Goal: Task Accomplishment & Management: Use online tool/utility

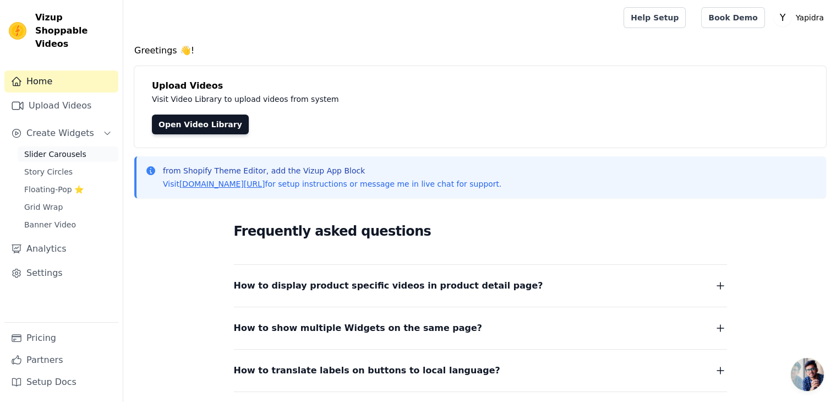
click at [70, 149] on span "Slider Carousels" at bounding box center [55, 154] width 62 height 11
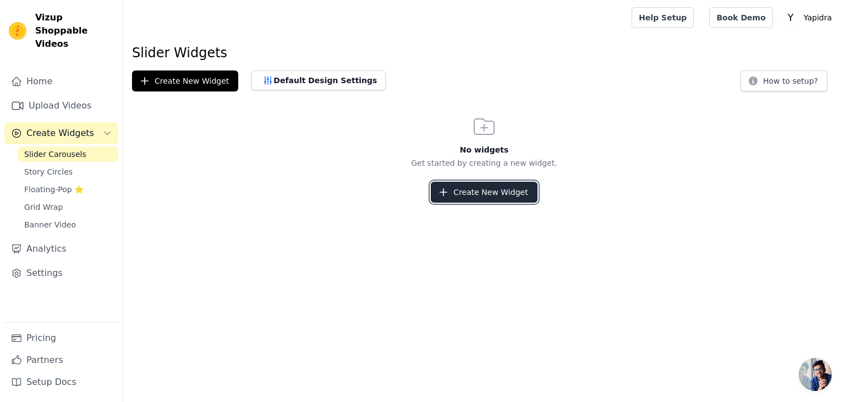
click at [497, 193] on button "Create New Widget" at bounding box center [484, 192] width 106 height 21
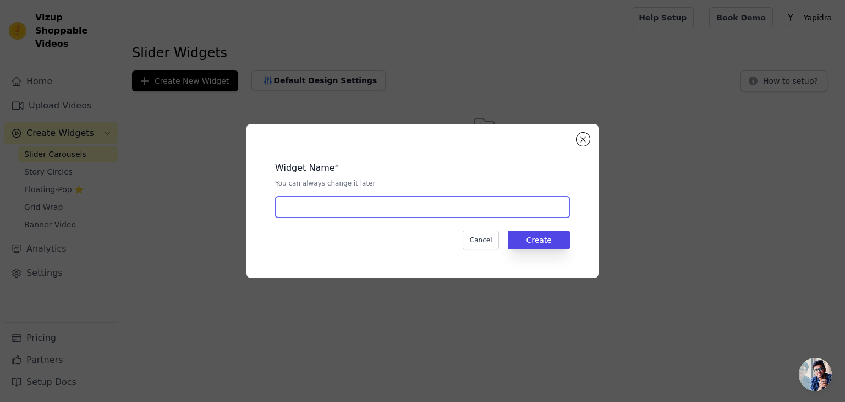
click at [352, 210] on input "text" at bounding box center [422, 206] width 295 height 21
type input "Home"
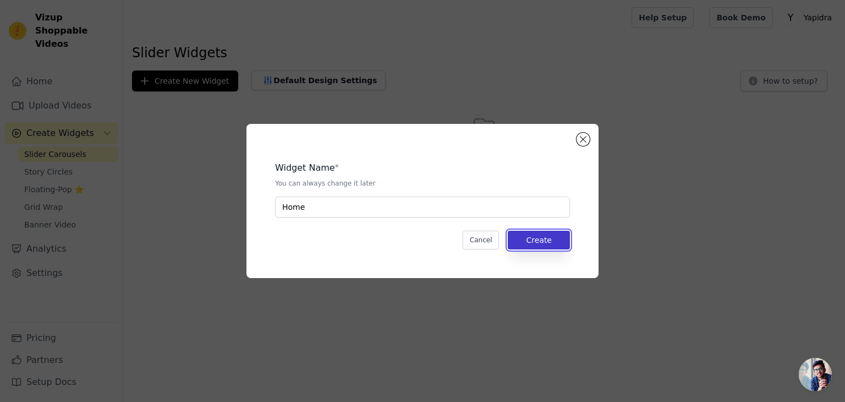
click at [534, 241] on button "Create" at bounding box center [539, 240] width 62 height 19
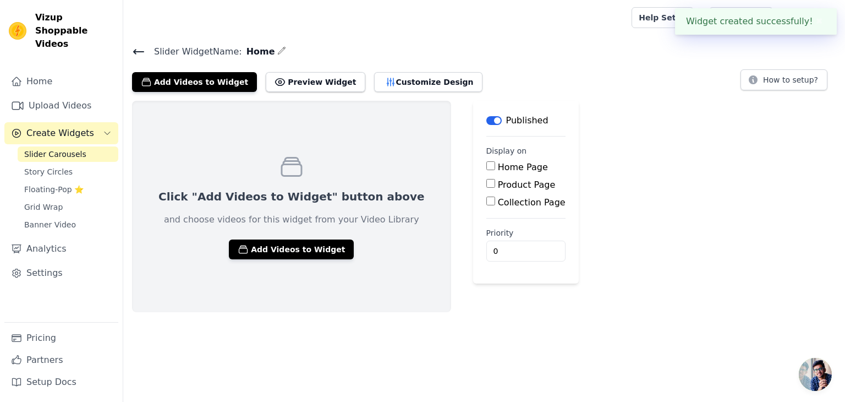
click at [487, 164] on input "Home Page" at bounding box center [491, 165] width 9 height 9
checkbox input "true"
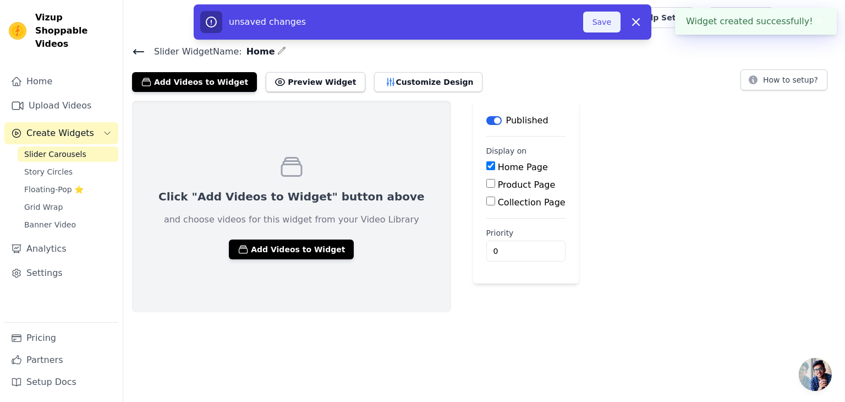
drag, startPoint x: 603, startPoint y: 19, endPoint x: 597, endPoint y: 28, distance: 10.7
click at [602, 20] on button "Save" at bounding box center [601, 22] width 37 height 21
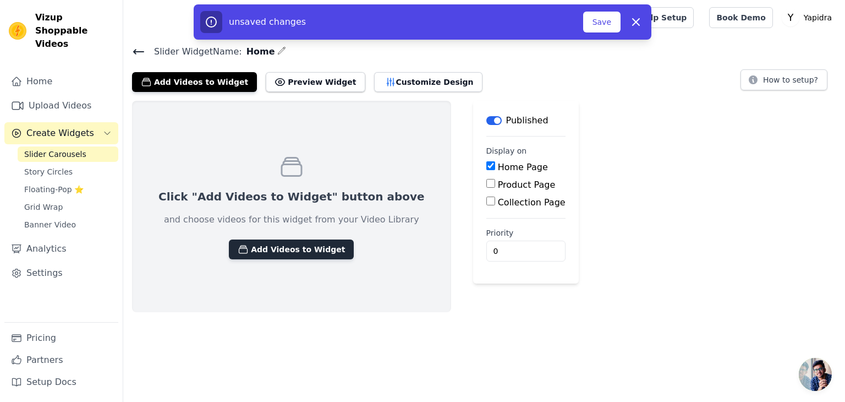
click at [280, 252] on button "Add Videos to Widget" at bounding box center [291, 249] width 125 height 20
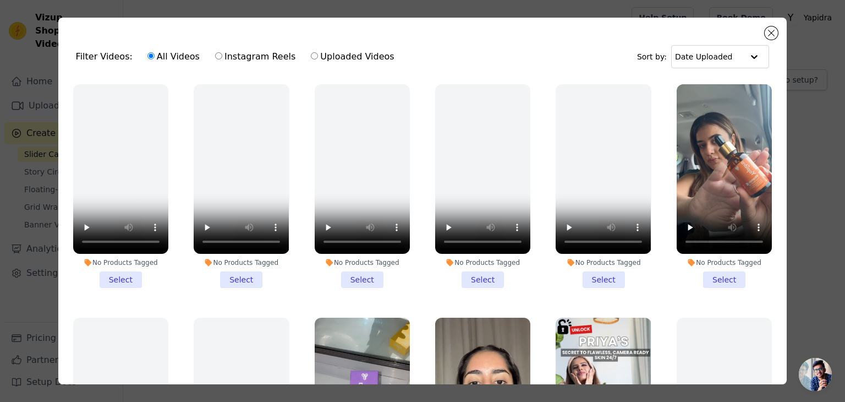
click at [714, 275] on li "No Products Tagged Select" at bounding box center [724, 186] width 95 height 204
click at [0, 0] on input "No Products Tagged Select" at bounding box center [0, 0] width 0 height 0
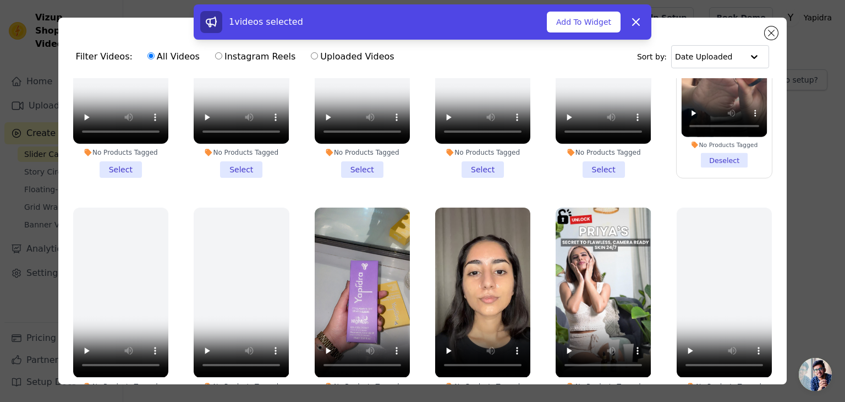
scroll to position [165, 0]
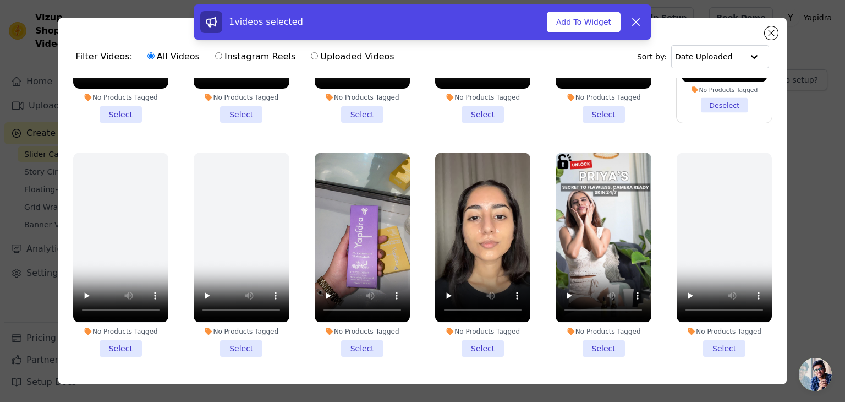
click at [369, 340] on li "No Products Tagged Select" at bounding box center [362, 254] width 95 height 204
click at [0, 0] on input "No Products Tagged Select" at bounding box center [0, 0] width 0 height 0
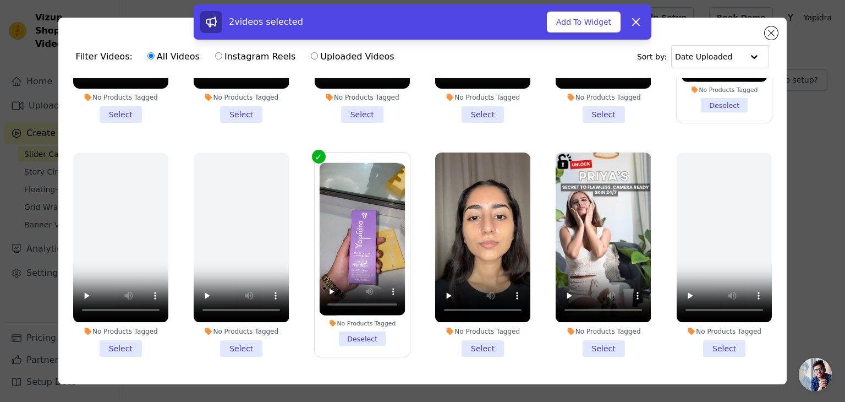
click at [462, 335] on li "No Products Tagged Select" at bounding box center [482, 254] width 95 height 204
click at [0, 0] on input "No Products Tagged Select" at bounding box center [0, 0] width 0 height 0
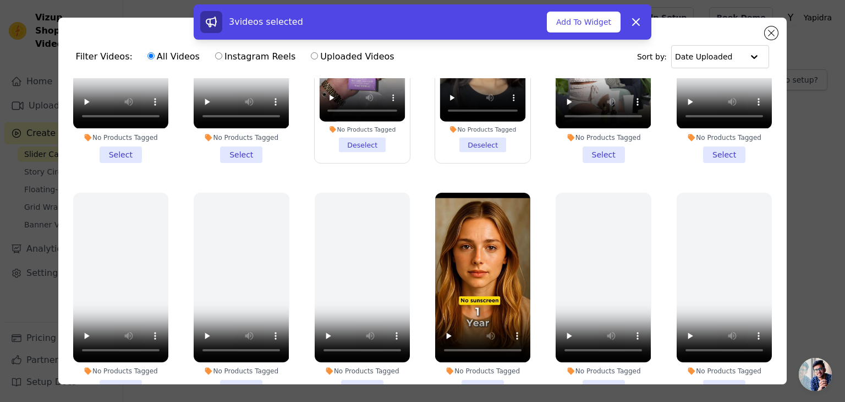
scroll to position [385, 0]
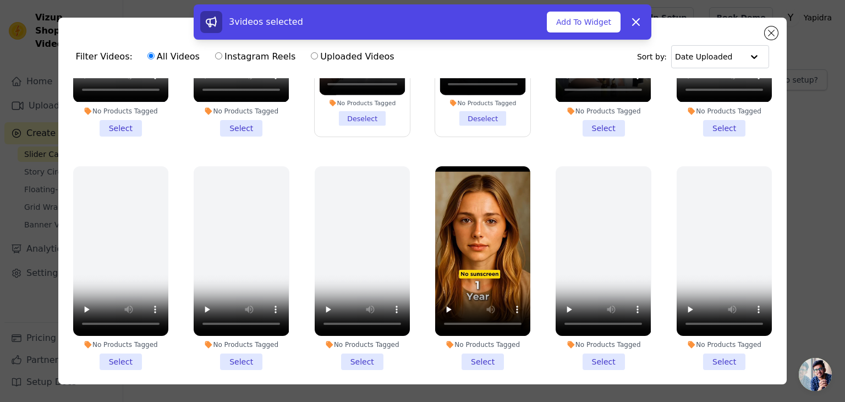
click at [476, 343] on li "No Products Tagged Select" at bounding box center [482, 268] width 95 height 204
click at [0, 0] on input "No Products Tagged Select" at bounding box center [0, 0] width 0 height 0
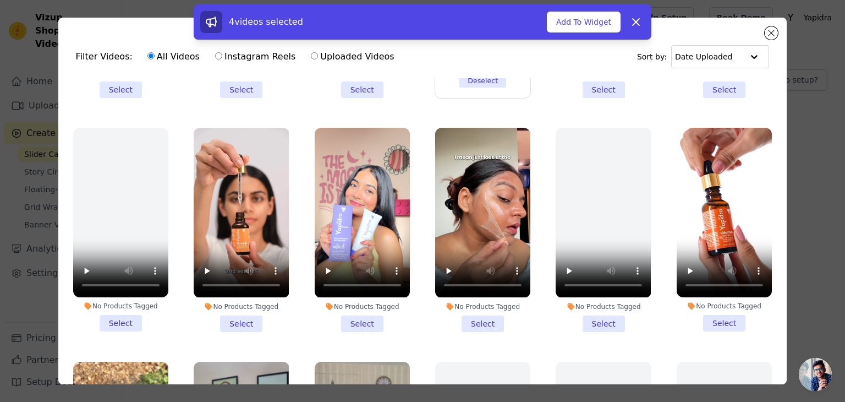
scroll to position [660, 0]
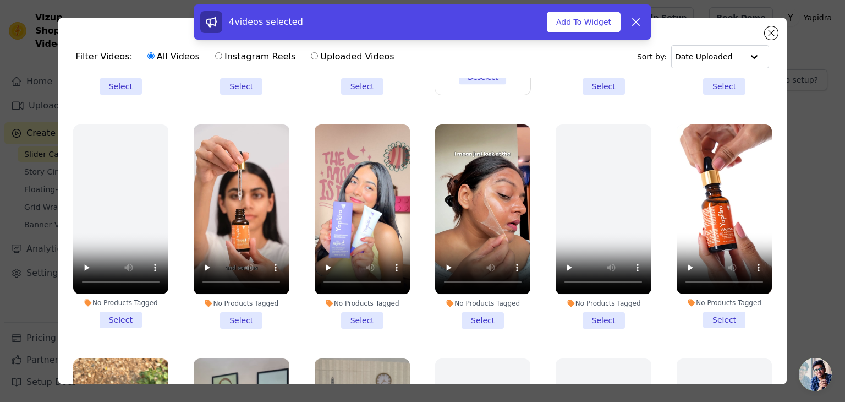
click at [244, 307] on li "No Products Tagged Select" at bounding box center [241, 226] width 95 height 204
click at [0, 0] on input "No Products Tagged Select" at bounding box center [0, 0] width 0 height 0
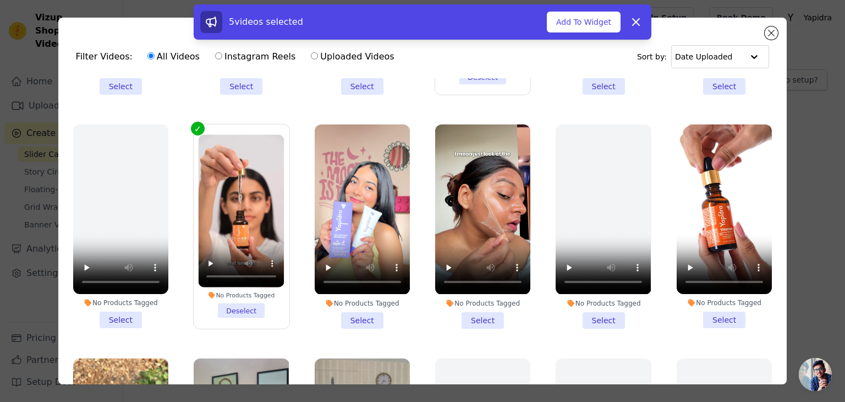
click at [356, 308] on li "No Products Tagged Select" at bounding box center [362, 226] width 95 height 204
click at [0, 0] on input "No Products Tagged Select" at bounding box center [0, 0] width 0 height 0
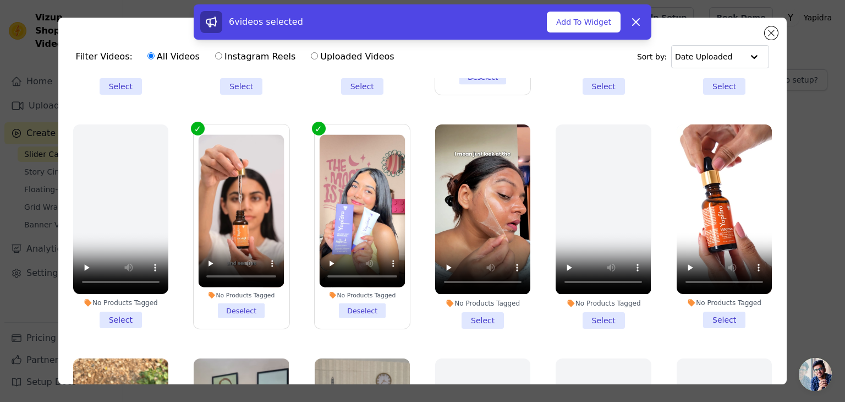
click at [480, 302] on li "No Products Tagged Select" at bounding box center [482, 226] width 95 height 204
click at [0, 0] on input "No Products Tagged Select" at bounding box center [0, 0] width 0 height 0
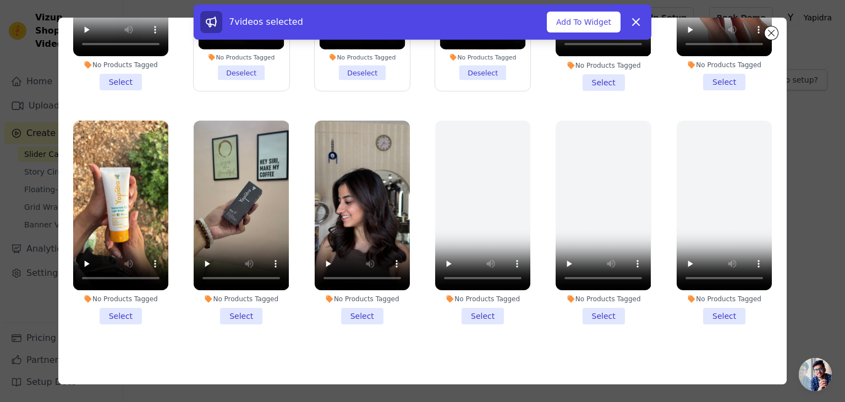
scroll to position [95, 0]
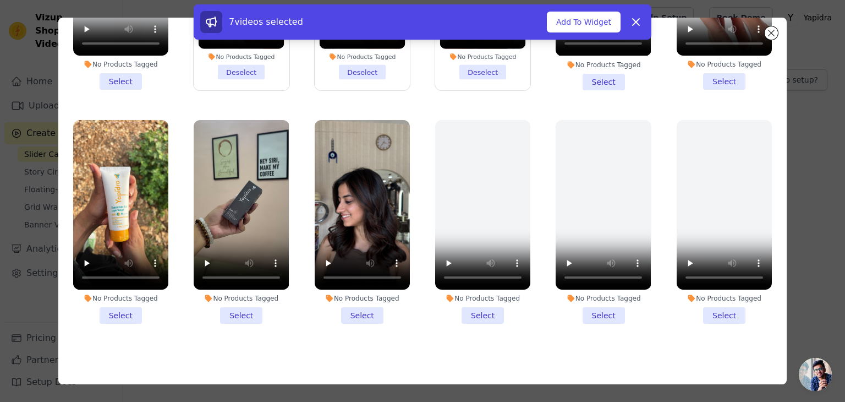
click at [360, 297] on li "No Products Tagged Select" at bounding box center [362, 222] width 95 height 204
click at [0, 0] on input "No Products Tagged Select" at bounding box center [0, 0] width 0 height 0
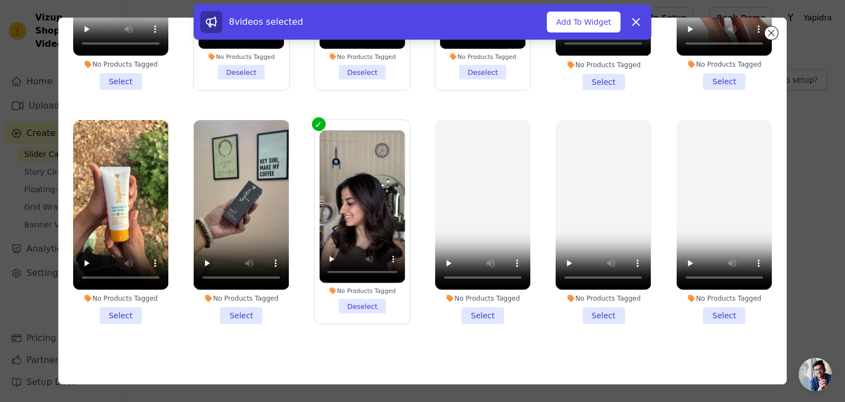
click at [239, 296] on li "No Products Tagged Select" at bounding box center [241, 222] width 95 height 204
click at [0, 0] on input "No Products Tagged Select" at bounding box center [0, 0] width 0 height 0
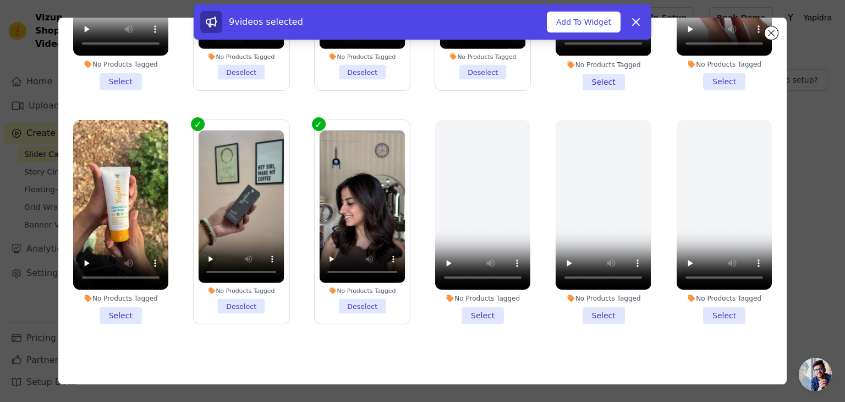
click at [115, 290] on li "No Products Tagged Select" at bounding box center [120, 222] width 95 height 204
click at [0, 0] on input "No Products Tagged Select" at bounding box center [0, 0] width 0 height 0
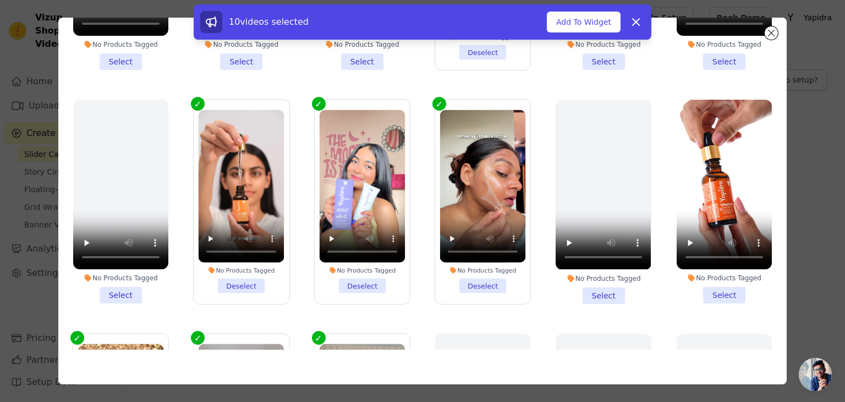
scroll to position [583, 0]
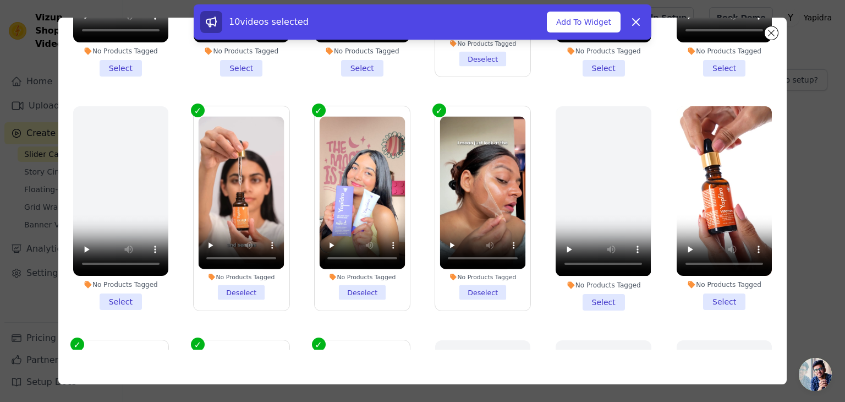
click at [713, 283] on li "No Products Tagged Select" at bounding box center [724, 208] width 95 height 204
click at [0, 0] on input "No Products Tagged Select" at bounding box center [0, 0] width 0 height 0
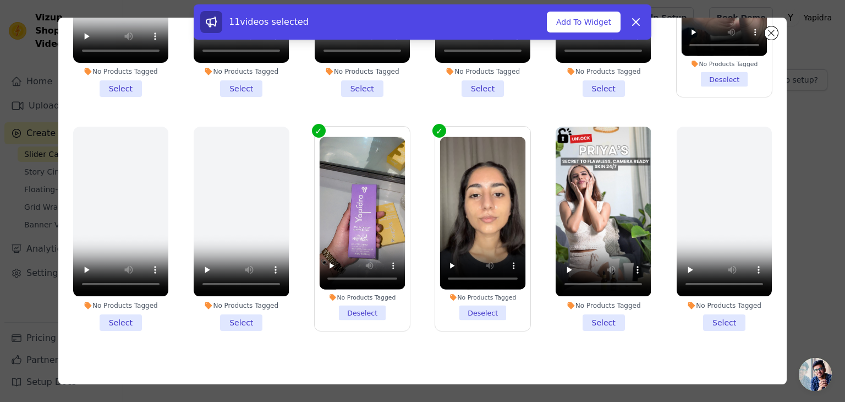
scroll to position [88, 0]
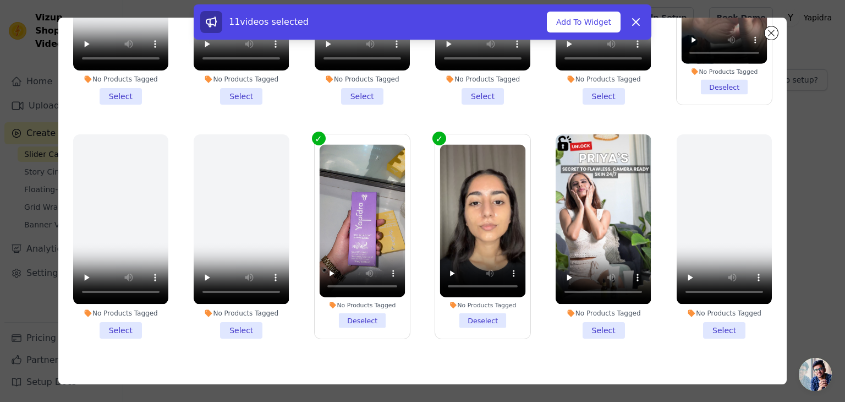
click at [594, 318] on li "No Products Tagged Select" at bounding box center [603, 236] width 95 height 204
click at [0, 0] on input "No Products Tagged Select" at bounding box center [0, 0] width 0 height 0
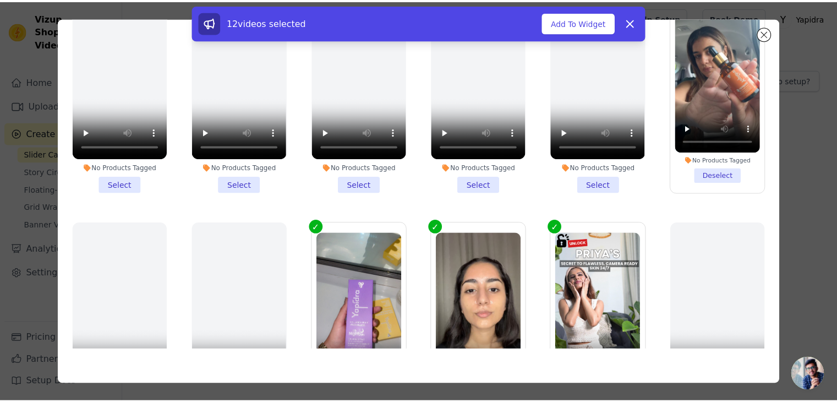
scroll to position [0, 0]
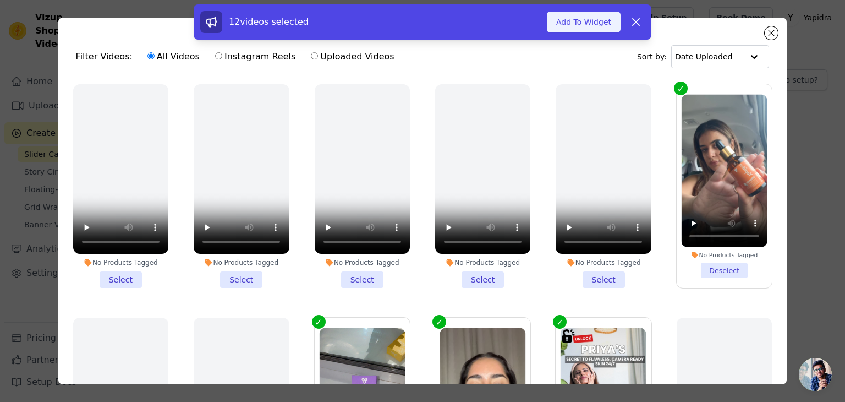
click at [603, 20] on button "Add To Widget" at bounding box center [584, 22] width 74 height 21
